Goal: Task Accomplishment & Management: Use online tool/utility

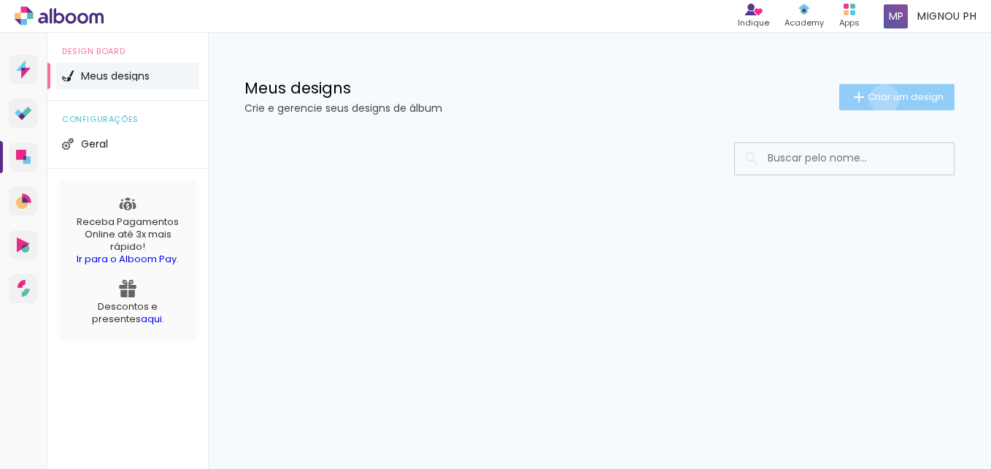
click at [882, 99] on span "Criar um design" at bounding box center [906, 96] width 76 height 9
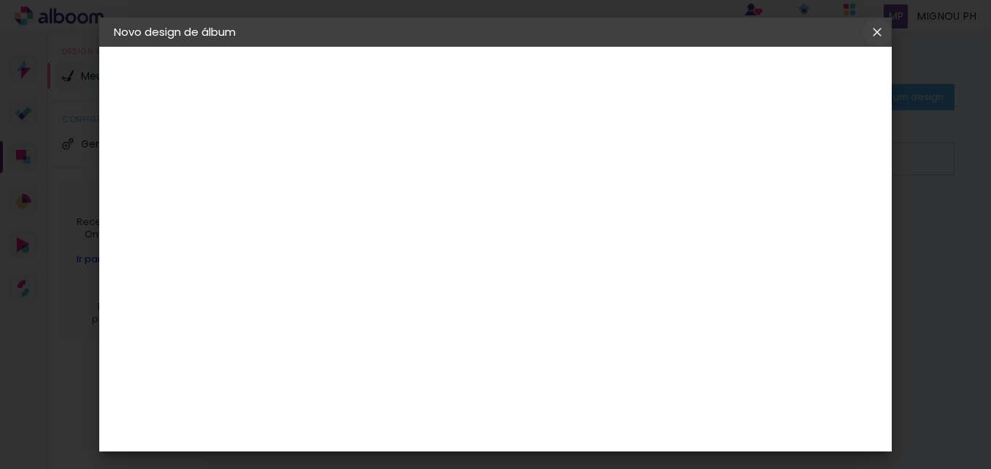
click at [879, 41] on paper-icon-button at bounding box center [877, 32] width 29 height 26
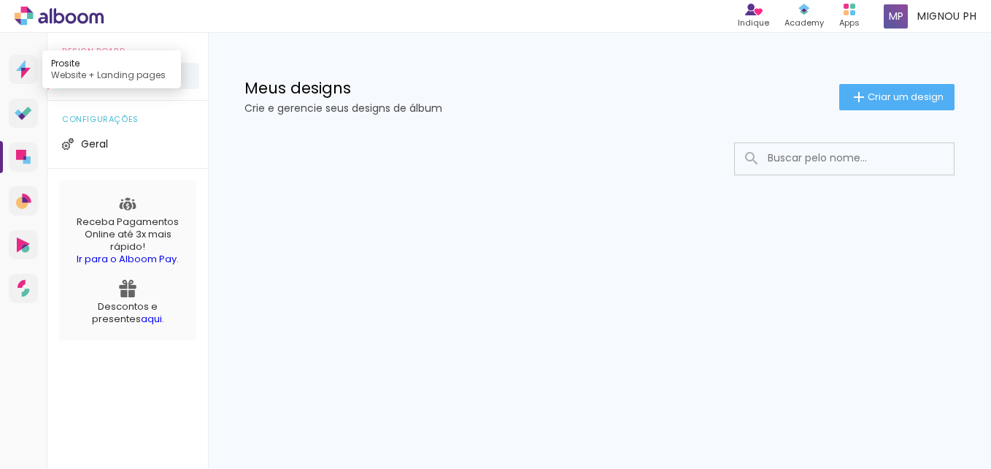
click at [23, 64] on icon at bounding box center [20, 65] width 9 height 11
